Goal: Information Seeking & Learning: Learn about a topic

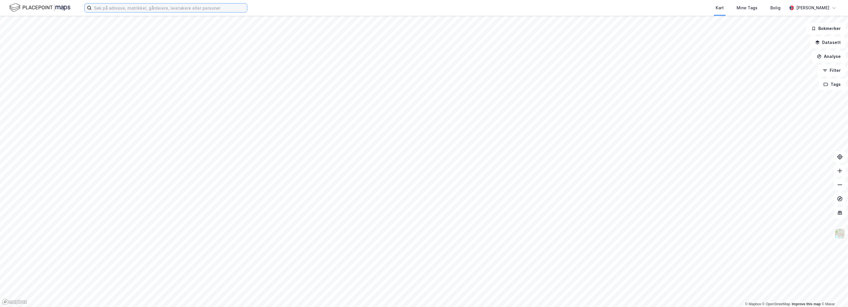
click at [179, 7] on input at bounding box center [169, 7] width 155 height 9
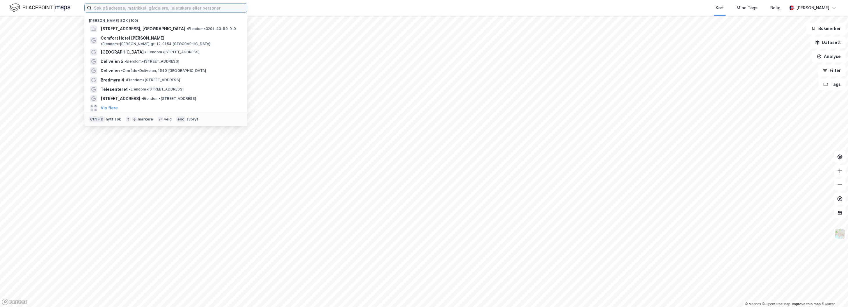
paste input "AS Dikkedokken"
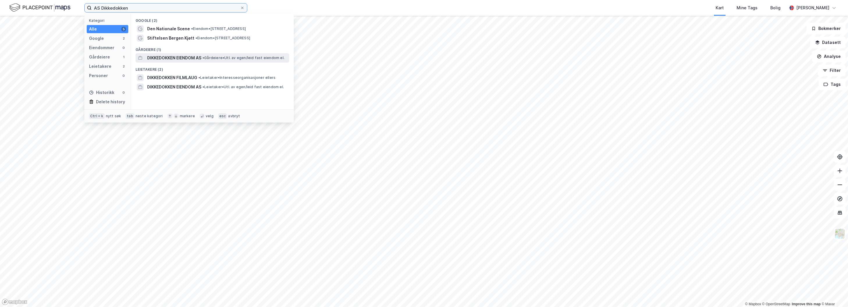
type input "AS Dikkedokken"
click at [169, 58] on span "DIKKEDOKKEN EIENDOM AS" at bounding box center [174, 57] width 54 height 7
